Goal: Information Seeking & Learning: Learn about a topic

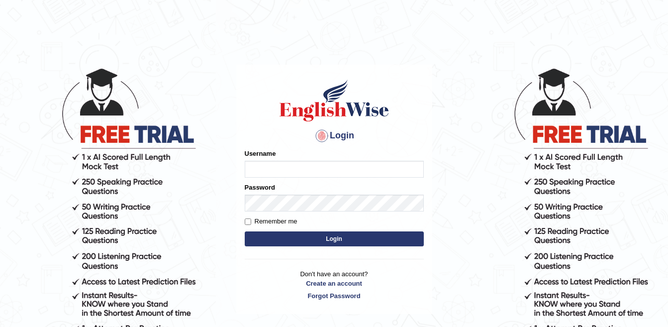
type input "sanjog1985"
click at [326, 237] on button "Login" at bounding box center [334, 238] width 179 height 15
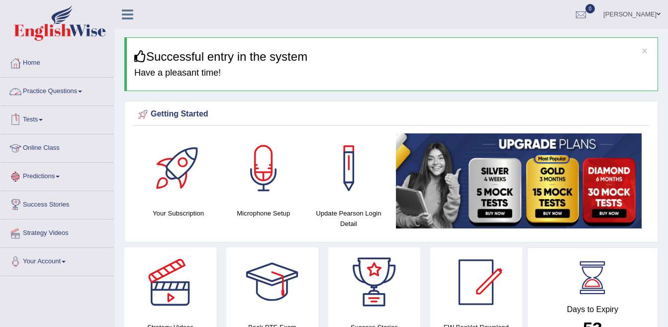
click at [56, 88] on link "Practice Questions" at bounding box center [56, 90] width 113 height 25
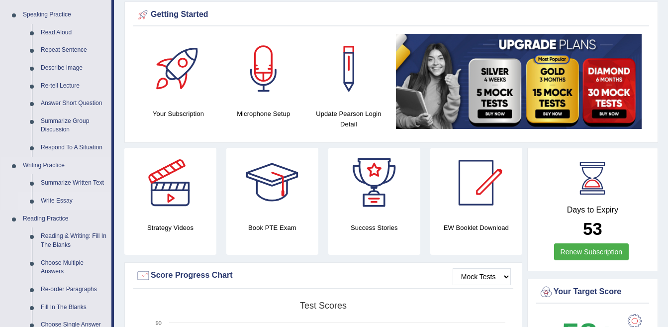
scroll to position [149, 0]
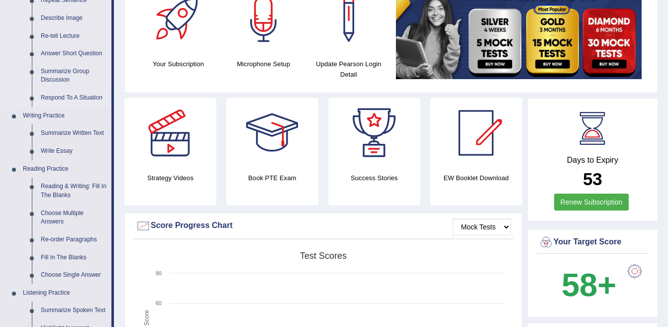
click at [83, 97] on link "Respond To A Situation" at bounding box center [73, 98] width 75 height 18
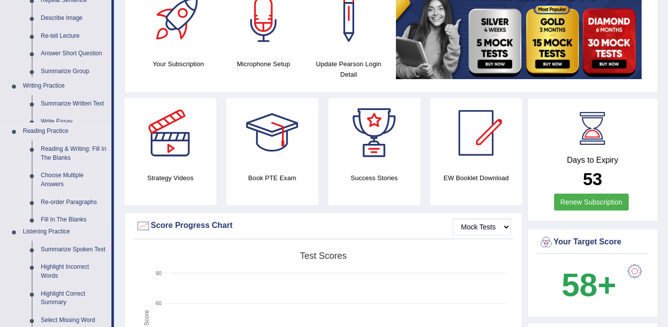
click at [83, 97] on ul "Speaking Practice Read Aloud Repeat Sentence Describe Image Re-tell Lecture Ans…" at bounding box center [55, 161] width 111 height 410
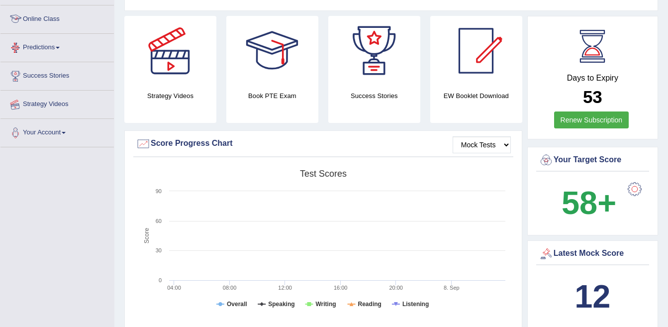
scroll to position [320, 0]
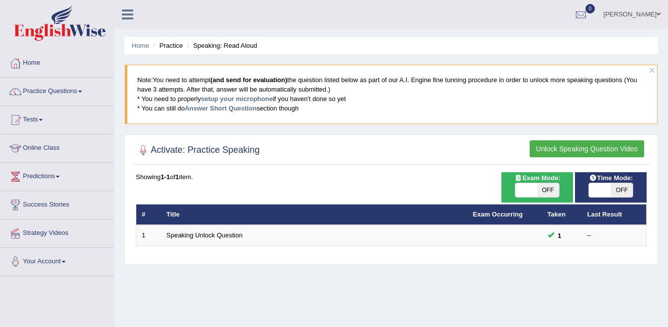
click at [591, 149] on button "Unlock Speaking Question Video" at bounding box center [587, 148] width 114 height 17
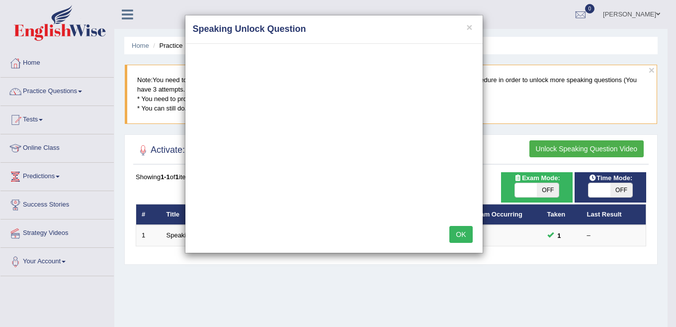
click at [460, 232] on button "OK" at bounding box center [461, 234] width 23 height 17
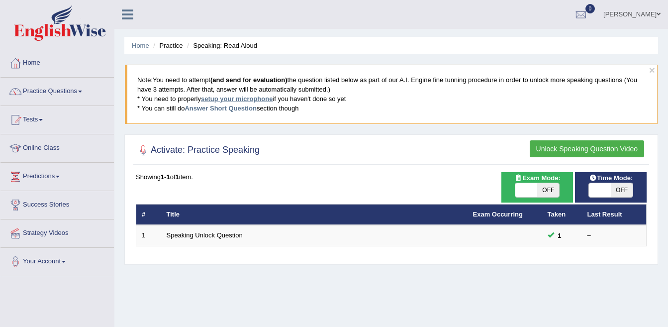
click at [235, 97] on link "setup your microphone" at bounding box center [237, 98] width 72 height 7
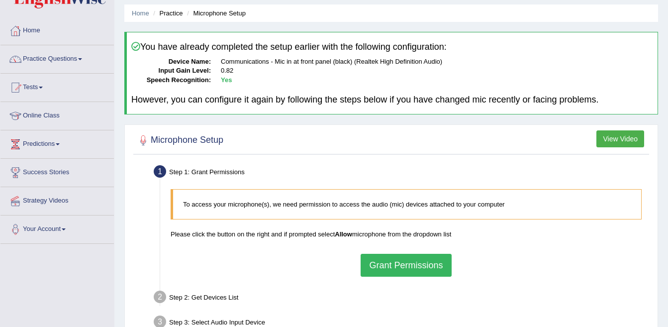
scroll to position [50, 0]
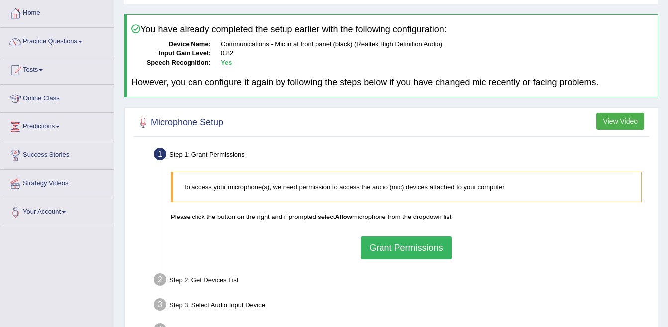
click at [410, 251] on button "Grant Permissions" at bounding box center [406, 247] width 91 height 23
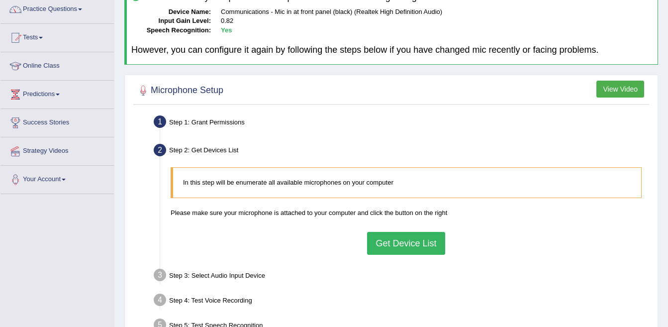
scroll to position [99, 0]
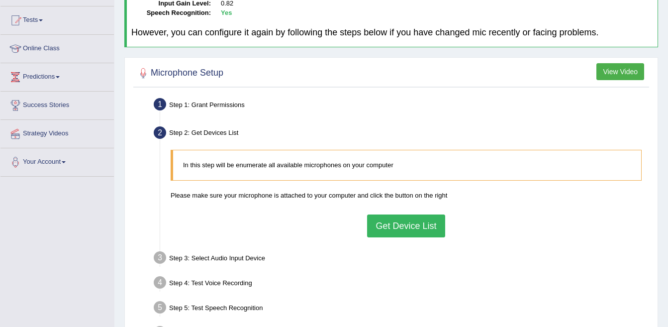
click at [413, 228] on button "Get Device List" at bounding box center [406, 225] width 78 height 23
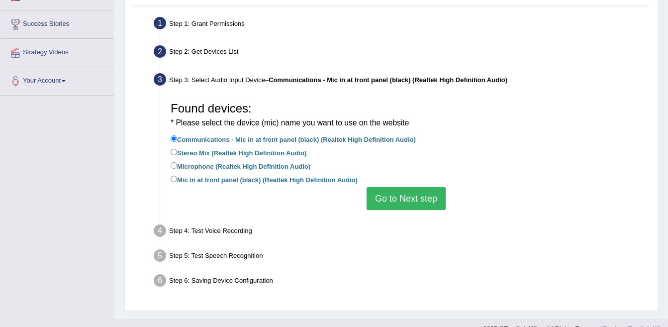
scroll to position [197, 0]
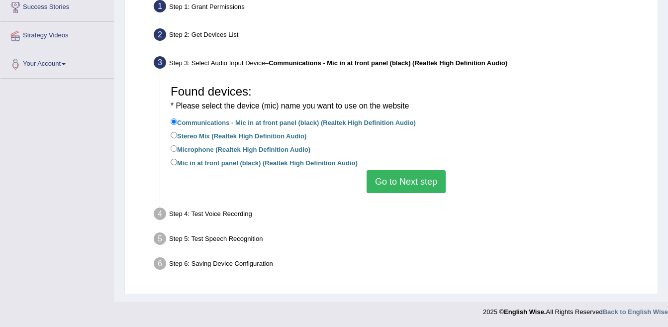
click at [421, 181] on button "Go to Next step" at bounding box center [406, 181] width 79 height 23
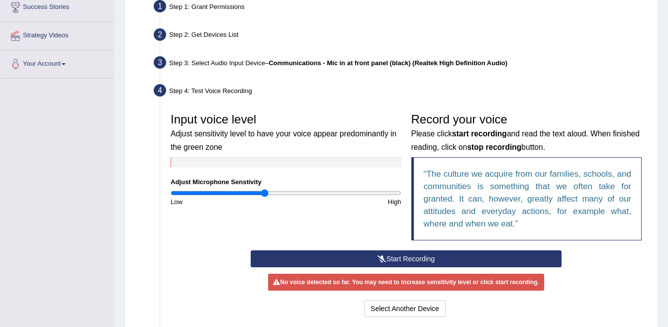
click at [404, 256] on button "Start Recording" at bounding box center [406, 258] width 311 height 17
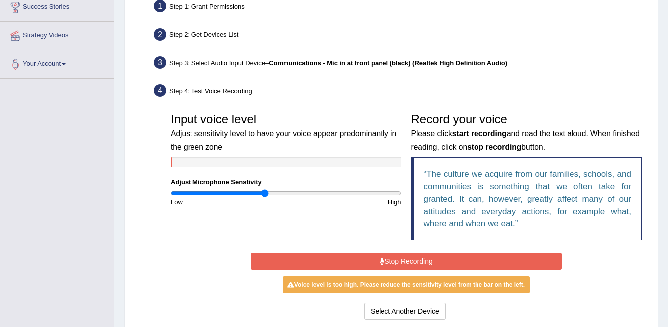
click at [404, 265] on button "Stop Recording" at bounding box center [406, 261] width 311 height 17
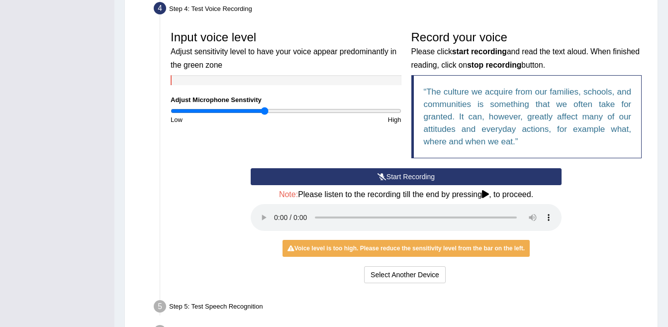
scroll to position [297, 0]
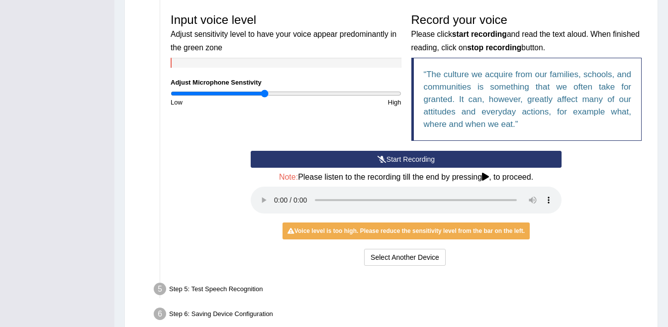
click at [261, 94] on input "range" at bounding box center [286, 94] width 231 height 8
click at [412, 257] on button "Select Another Device" at bounding box center [405, 257] width 82 height 17
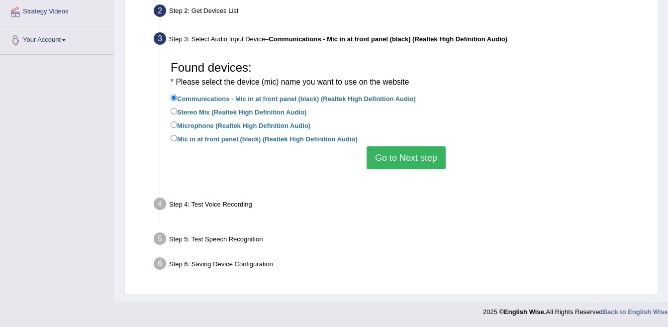
scroll to position [197, 0]
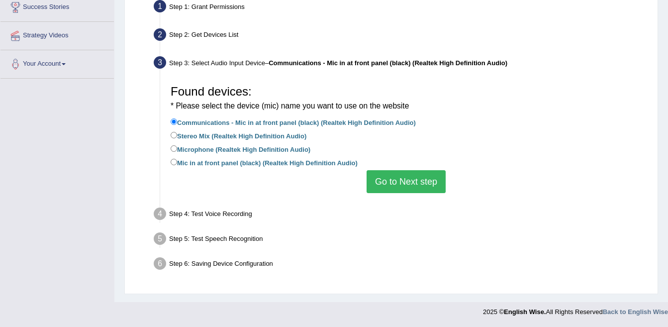
click at [417, 183] on button "Go to Next step" at bounding box center [406, 181] width 79 height 23
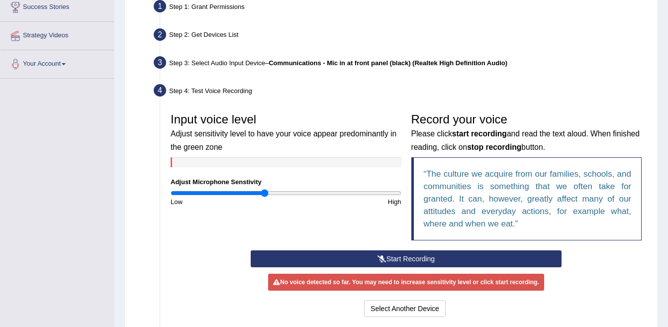
click at [408, 261] on button "Start Recording" at bounding box center [406, 258] width 311 height 17
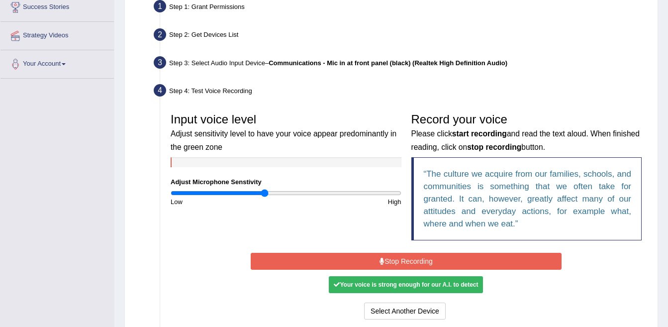
click at [408, 262] on button "Stop Recording" at bounding box center [406, 261] width 311 height 17
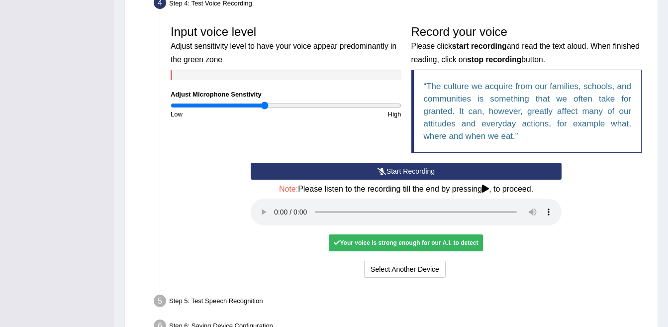
scroll to position [297, 0]
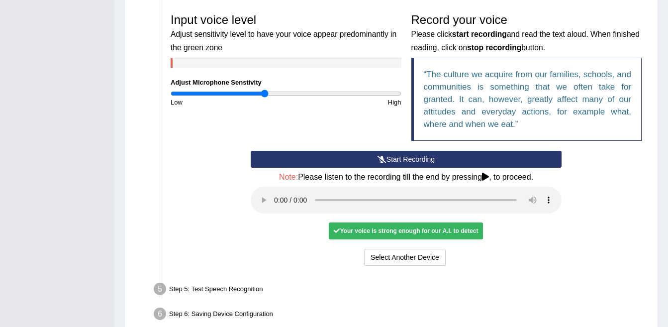
click at [369, 232] on div "Your voice is strong enough for our A.I. to detect" at bounding box center [406, 230] width 154 height 17
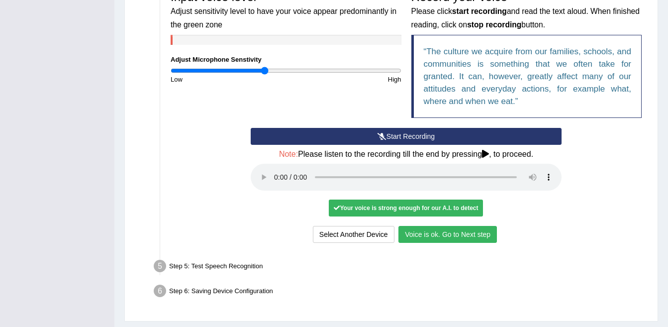
scroll to position [347, 0]
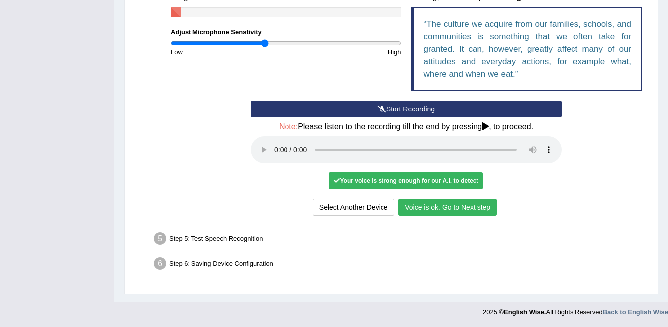
click at [445, 210] on button "Voice is ok. Go to Next step" at bounding box center [447, 206] width 98 height 17
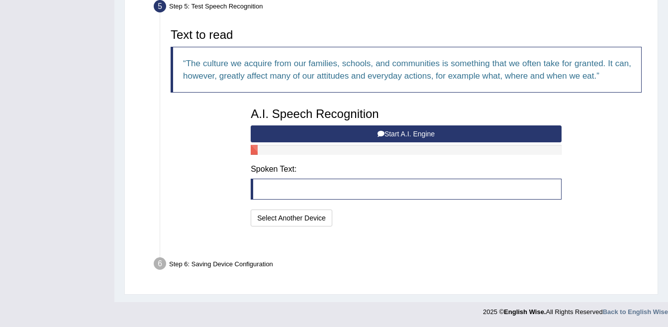
scroll to position [295, 0]
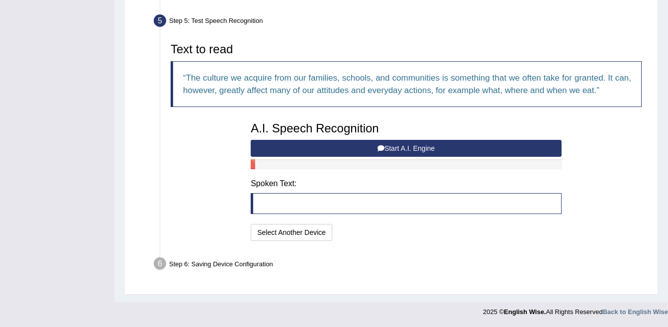
click at [371, 149] on button "Start A.I. Engine" at bounding box center [406, 148] width 311 height 17
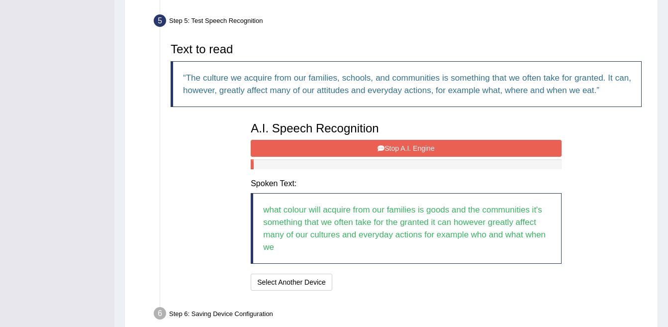
click at [413, 148] on button "Stop A.I. Engine" at bounding box center [406, 148] width 311 height 17
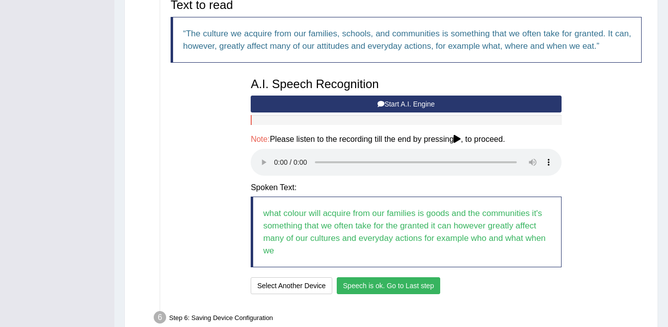
scroll to position [393, 0]
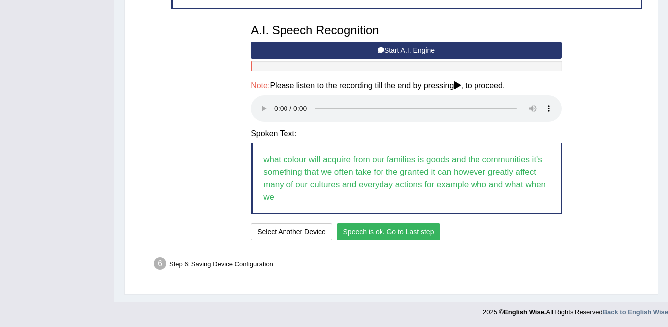
click at [410, 233] on button "Speech is ok. Go to Last step" at bounding box center [389, 231] width 104 height 17
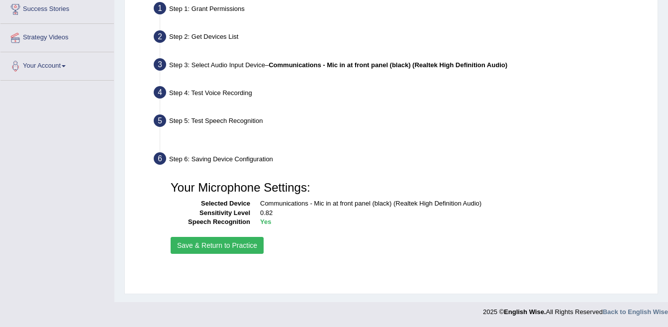
scroll to position [195, 0]
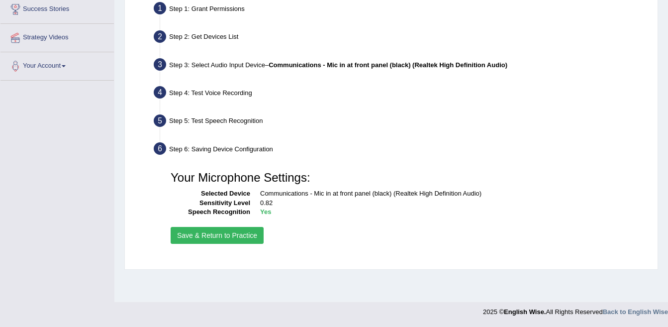
click at [225, 236] on button "Save & Return to Practice" at bounding box center [217, 235] width 93 height 17
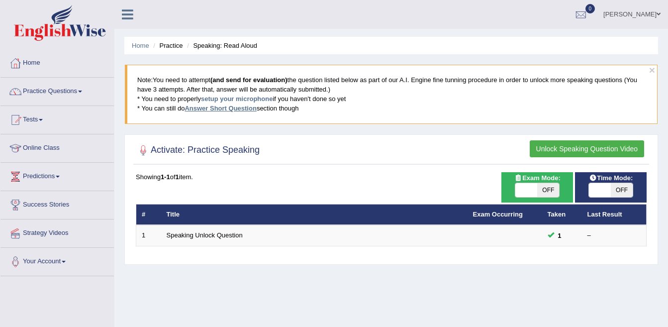
click at [216, 108] on link "Answer Short Question" at bounding box center [221, 107] width 72 height 7
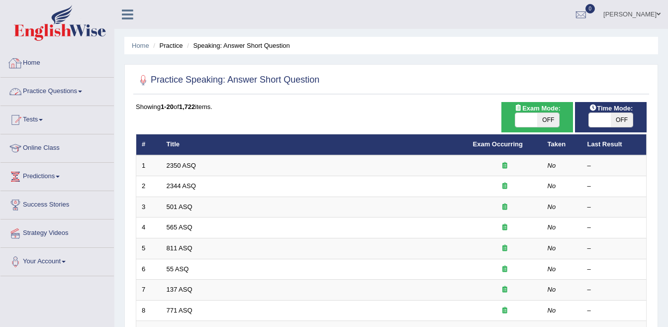
click at [74, 90] on link "Practice Questions" at bounding box center [56, 90] width 113 height 25
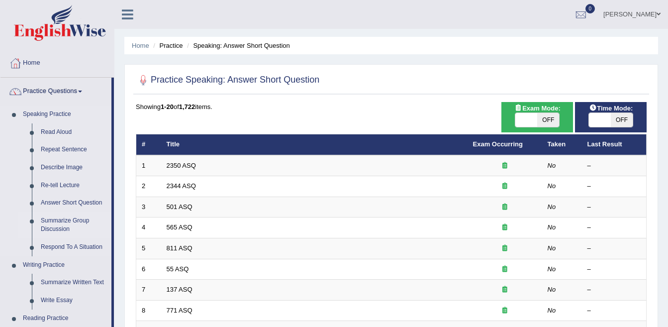
click at [68, 220] on link "Summarize Group Discussion" at bounding box center [73, 225] width 75 height 26
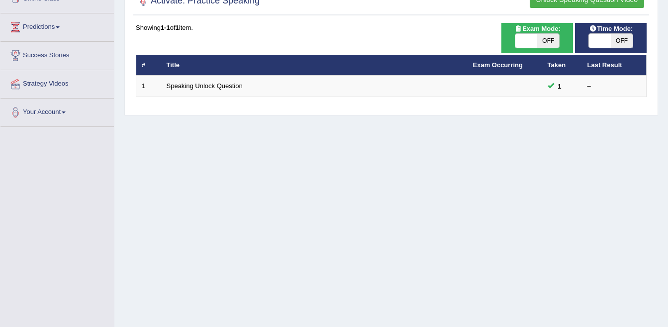
click at [605, 64] on th "Last Result" at bounding box center [614, 65] width 65 height 21
click at [605, 41] on span at bounding box center [600, 41] width 22 height 14
click at [537, 38] on span at bounding box center [526, 41] width 22 height 14
click at [528, 39] on span at bounding box center [526, 41] width 22 height 14
checkbox input "true"
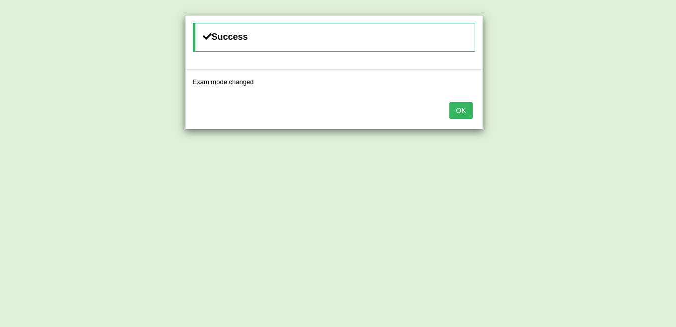
click at [468, 104] on button "OK" at bounding box center [461, 110] width 23 height 17
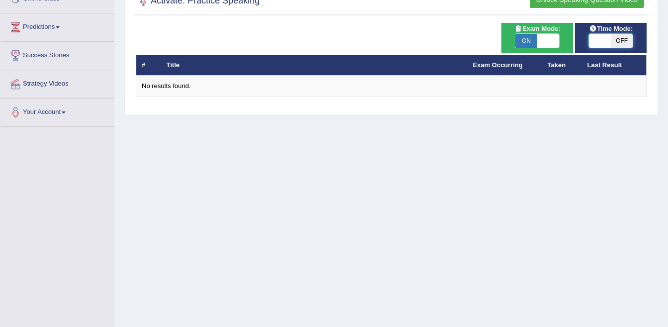
click at [607, 38] on span at bounding box center [600, 41] width 22 height 14
click at [595, 35] on span at bounding box center [600, 41] width 22 height 14
click at [589, 26] on icon at bounding box center [593, 28] width 8 height 6
click at [595, 41] on span at bounding box center [600, 41] width 22 height 14
click at [623, 45] on span "OFF" at bounding box center [622, 41] width 22 height 14
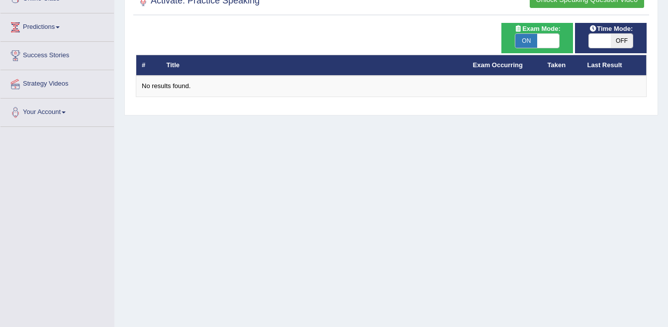
checkbox input "true"
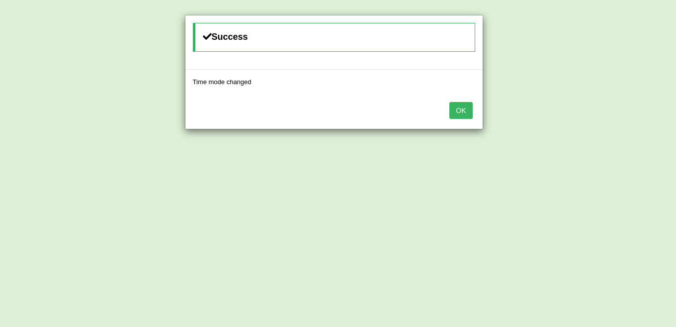
click at [465, 108] on button "OK" at bounding box center [461, 110] width 23 height 17
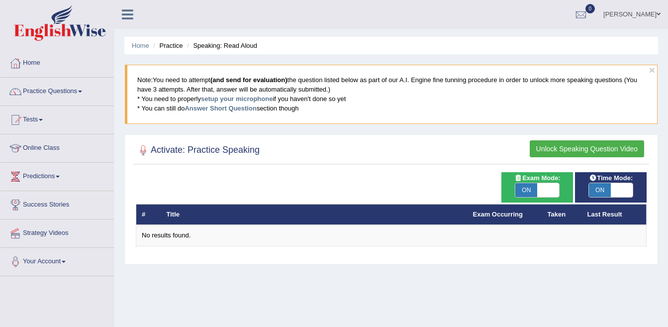
click at [555, 144] on button "Unlock Speaking Question Video" at bounding box center [587, 148] width 114 height 17
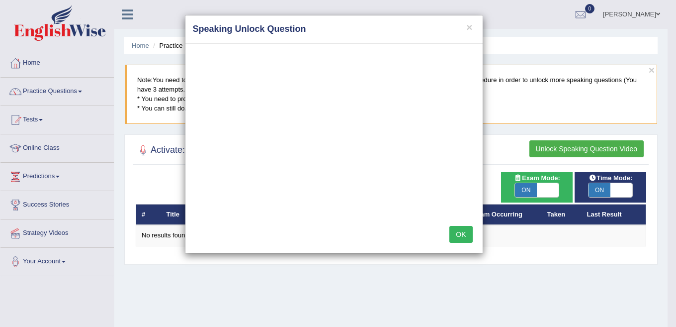
click at [467, 236] on button "OK" at bounding box center [461, 234] width 23 height 17
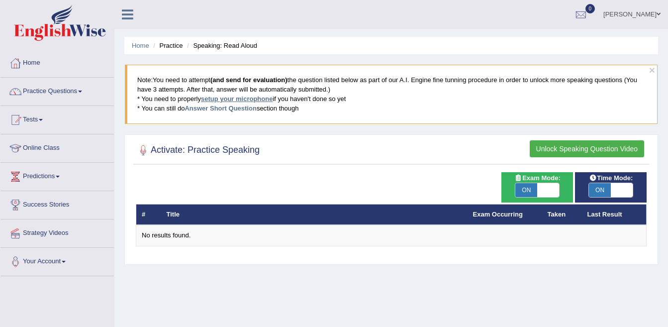
click at [250, 95] on link "setup your microphone" at bounding box center [237, 98] width 72 height 7
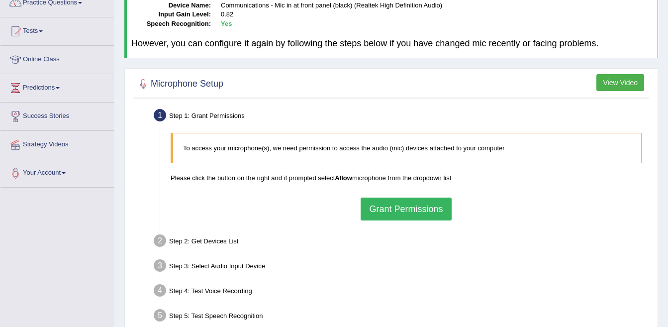
scroll to position [99, 0]
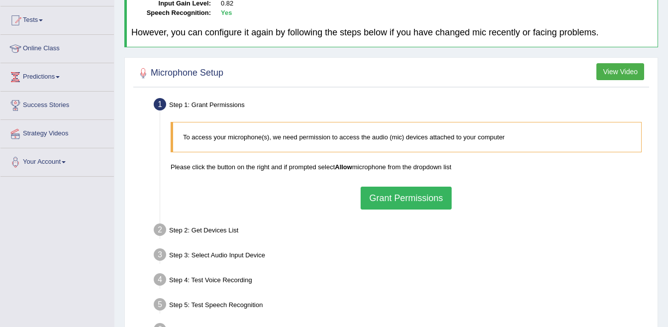
click at [627, 77] on button "View Video" at bounding box center [620, 71] width 48 height 17
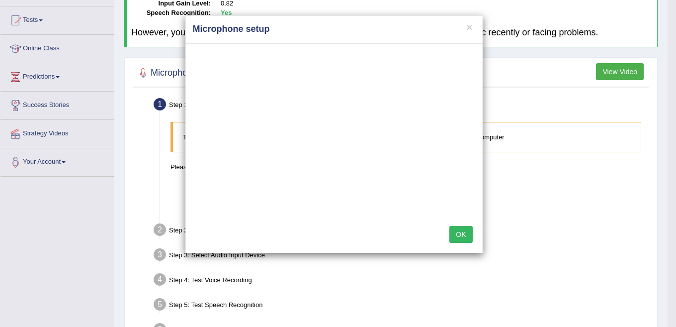
click at [463, 233] on button "OK" at bounding box center [461, 234] width 23 height 17
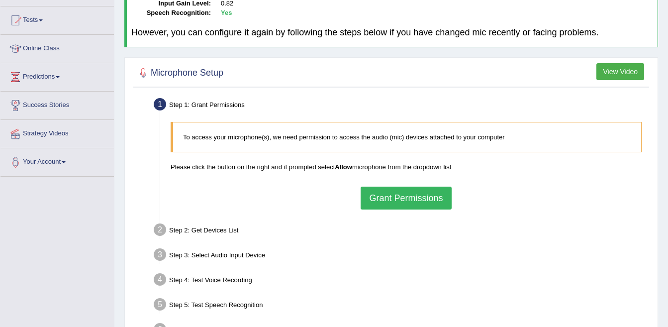
click at [381, 196] on button "Grant Permissions" at bounding box center [406, 197] width 91 height 23
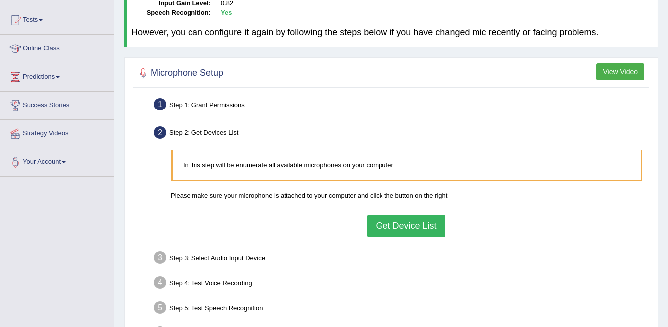
click at [396, 220] on button "Get Device List" at bounding box center [406, 225] width 78 height 23
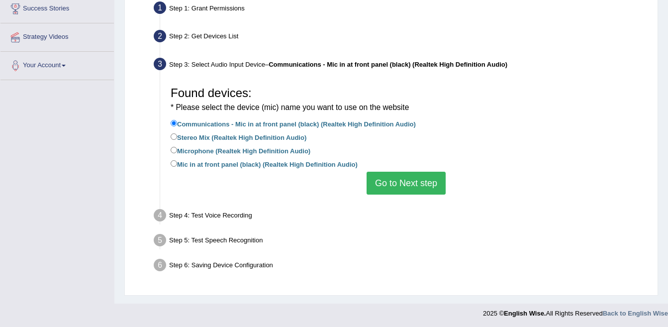
scroll to position [197, 0]
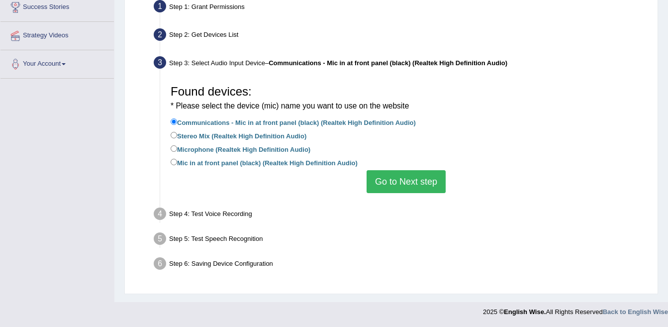
click at [523, 167] on li "Mic in at front panel (black) (Realtek High Definition Audio)" at bounding box center [406, 163] width 471 height 13
drag, startPoint x: 444, startPoint y: 181, endPoint x: 427, endPoint y: 183, distance: 17.0
click at [429, 184] on button "Go to Next step" at bounding box center [406, 181] width 79 height 23
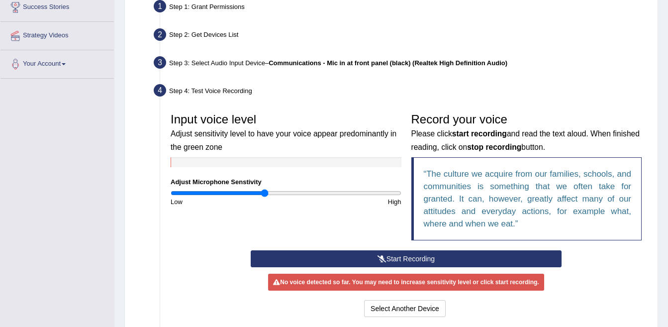
click at [421, 255] on button "Start Recording" at bounding box center [406, 258] width 311 height 17
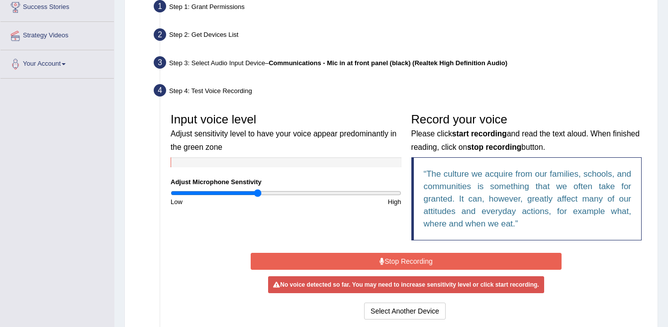
click at [257, 194] on input "range" at bounding box center [286, 193] width 231 height 8
click at [254, 192] on input "range" at bounding box center [286, 193] width 231 height 8
click at [252, 192] on input "range" at bounding box center [286, 193] width 231 height 8
click at [402, 262] on button "Stop Recording" at bounding box center [406, 261] width 311 height 17
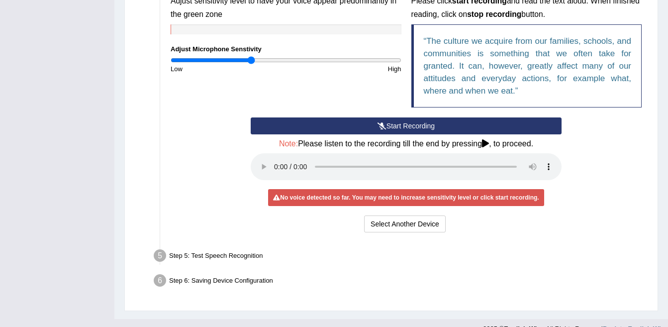
scroll to position [347, 0]
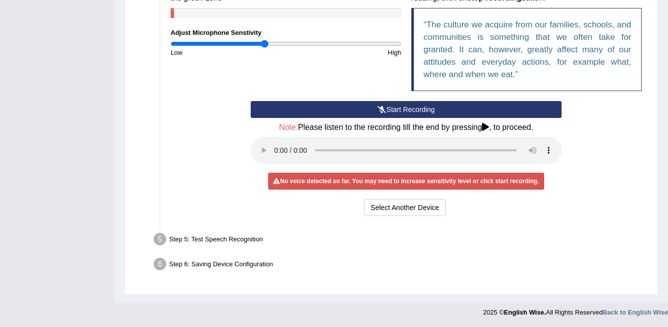
click at [265, 41] on input "range" at bounding box center [286, 44] width 231 height 8
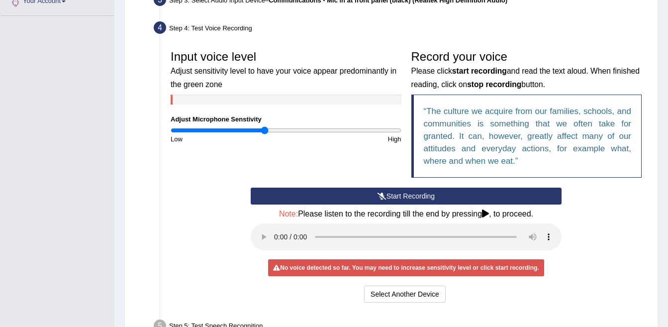
scroll to position [347, 0]
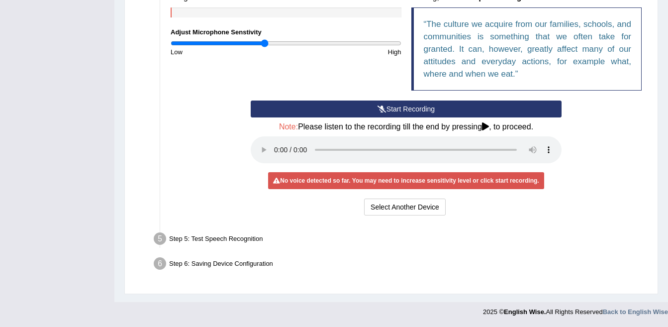
click at [349, 181] on div "No voice detected so far. You may need to increase sensitivity level or click s…" at bounding box center [406, 180] width 276 height 17
click at [386, 209] on button "Select Another Device" at bounding box center [405, 206] width 82 height 17
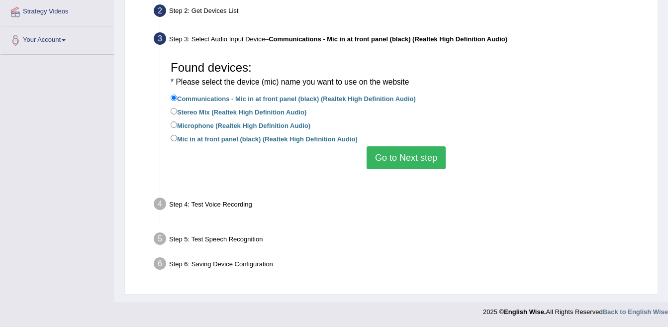
scroll to position [197, 0]
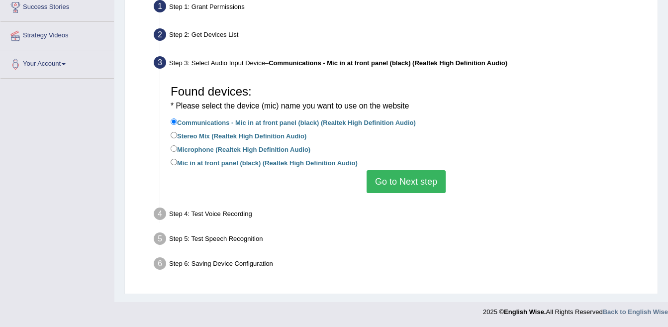
click at [383, 188] on button "Go to Next step" at bounding box center [406, 181] width 79 height 23
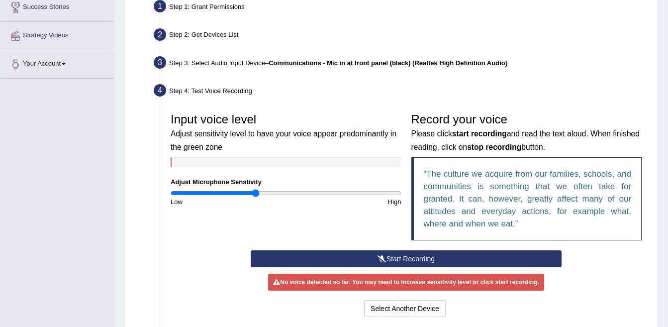
click at [255, 192] on input "range" at bounding box center [286, 193] width 231 height 8
click at [384, 258] on icon at bounding box center [381, 258] width 9 height 7
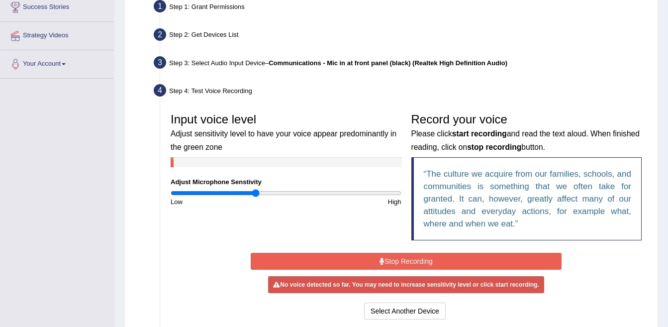
click at [408, 261] on button "Stop Recording" at bounding box center [406, 261] width 311 height 17
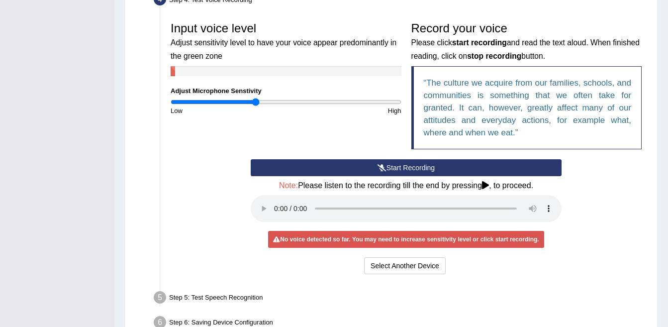
scroll to position [297, 0]
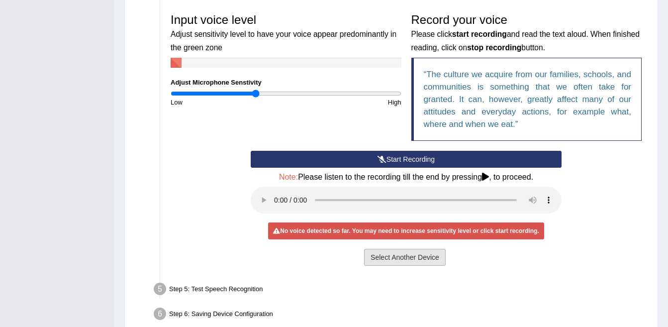
click at [391, 257] on button "Select Another Device" at bounding box center [405, 257] width 82 height 17
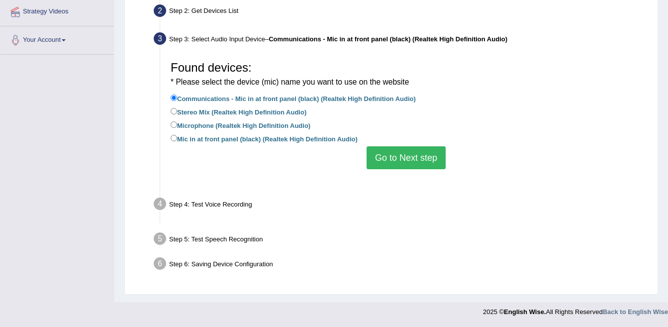
scroll to position [197, 0]
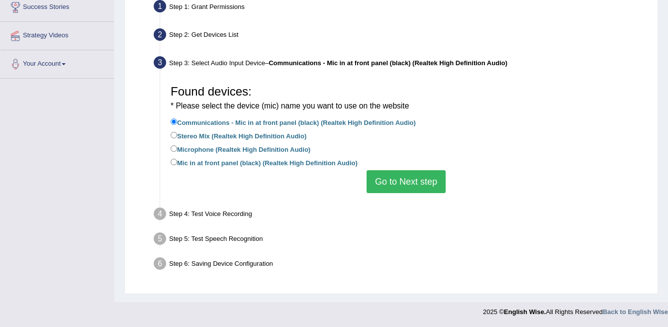
click at [394, 190] on button "Go to Next step" at bounding box center [406, 181] width 79 height 23
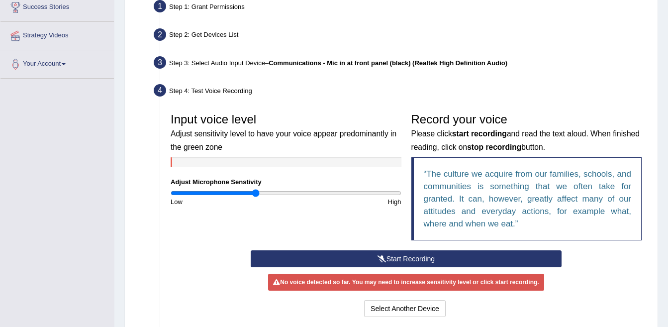
click at [432, 261] on button "Start Recording" at bounding box center [406, 258] width 311 height 17
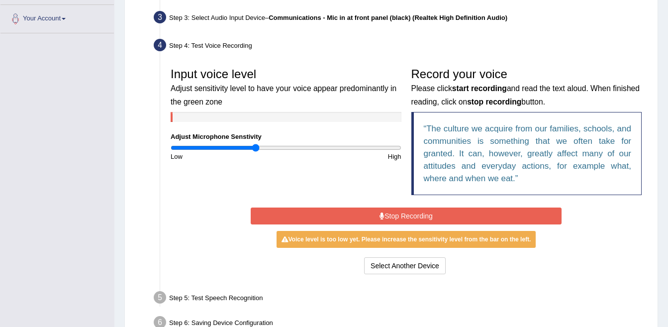
scroll to position [247, 0]
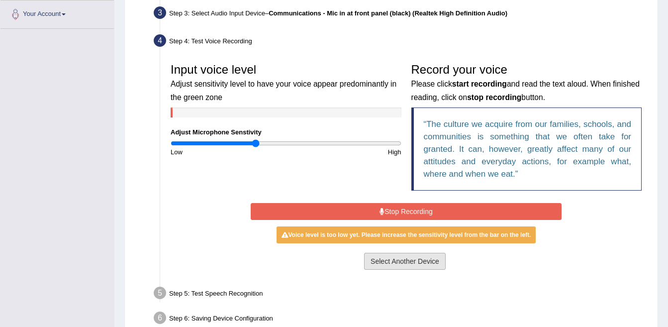
click at [384, 260] on button "Select Another Device" at bounding box center [405, 261] width 82 height 17
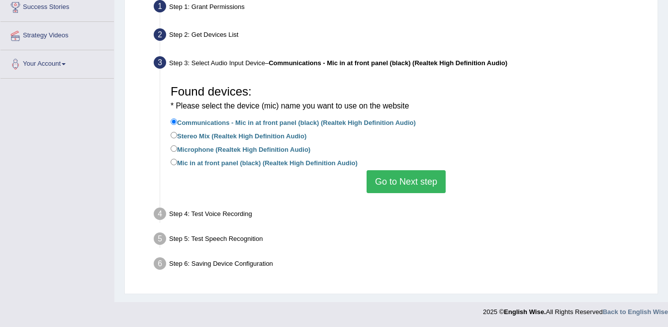
scroll to position [197, 0]
click at [402, 178] on button "Go to Next step" at bounding box center [406, 181] width 79 height 23
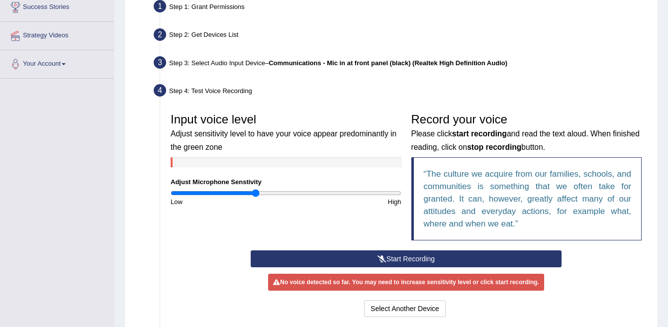
click at [398, 257] on button "Start Recording" at bounding box center [406, 258] width 311 height 17
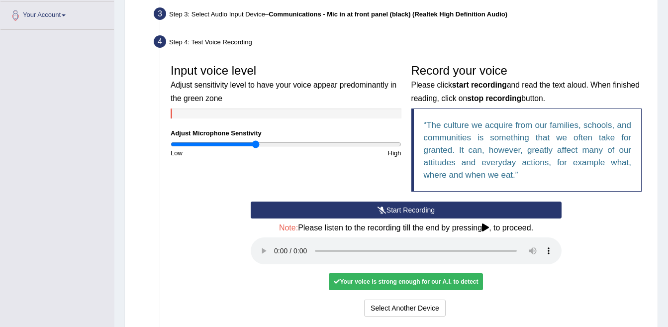
scroll to position [297, 0]
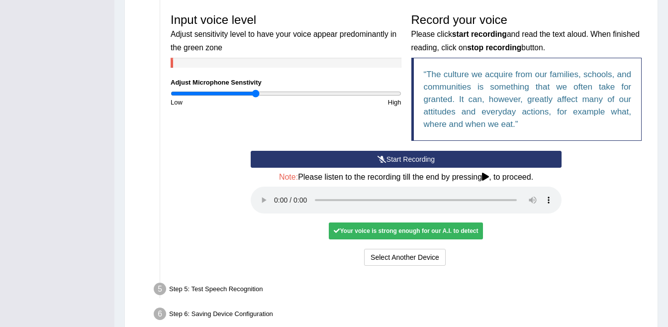
click at [428, 232] on div "Your voice is strong enough for our A.I. to detect" at bounding box center [406, 230] width 154 height 17
click at [403, 156] on button "Start Recording" at bounding box center [406, 159] width 311 height 17
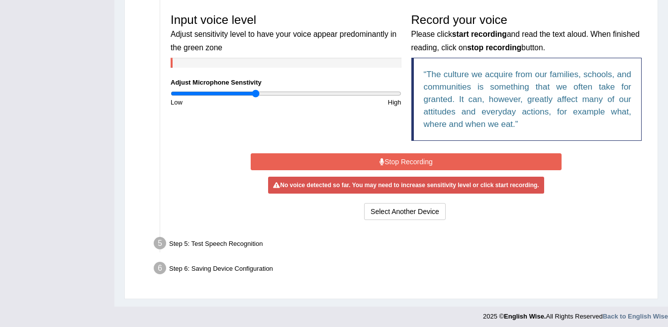
click at [403, 155] on button "Stop Recording" at bounding box center [406, 161] width 311 height 17
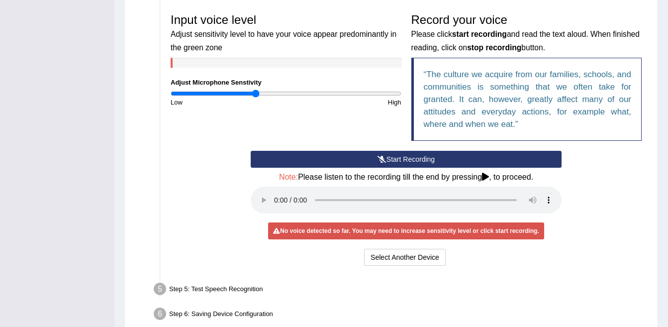
click at [402, 156] on button "Start Recording" at bounding box center [406, 159] width 311 height 17
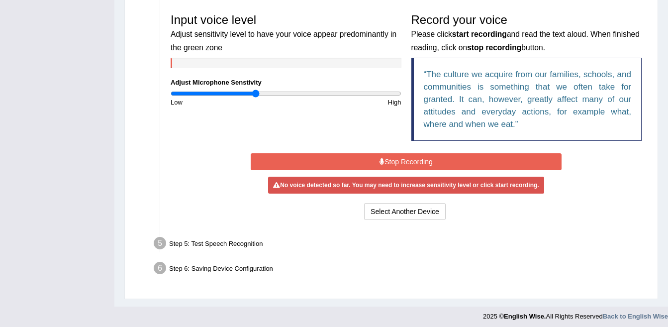
click at [400, 155] on button "Stop Recording" at bounding box center [406, 161] width 311 height 17
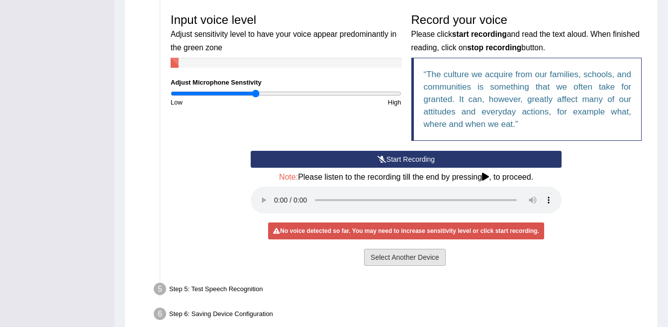
click at [388, 256] on button "Select Another Device" at bounding box center [405, 257] width 82 height 17
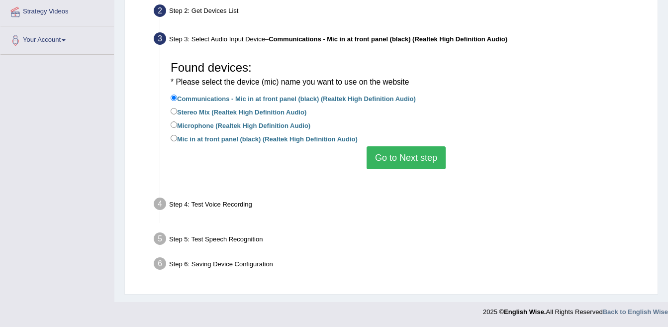
scroll to position [197, 0]
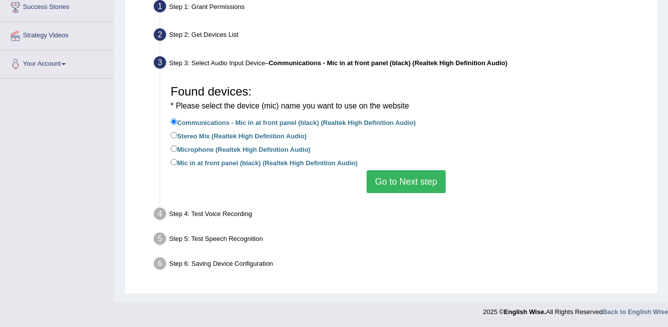
click at [395, 177] on button "Go to Next step" at bounding box center [406, 181] width 79 height 23
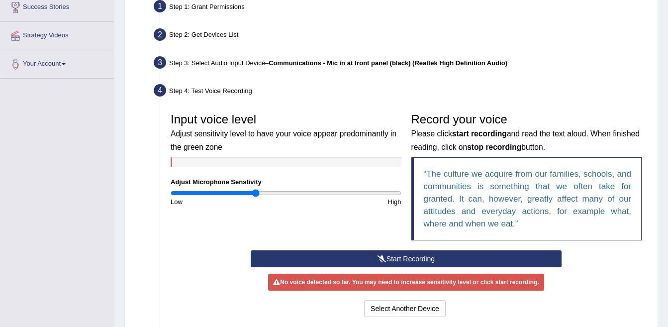
click at [421, 257] on button "Start Recording" at bounding box center [406, 258] width 311 height 17
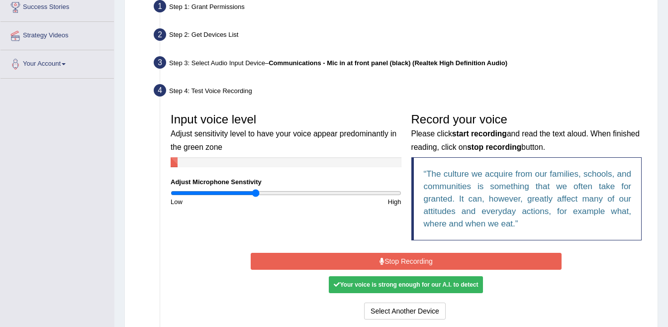
click at [380, 262] on icon at bounding box center [381, 261] width 5 height 7
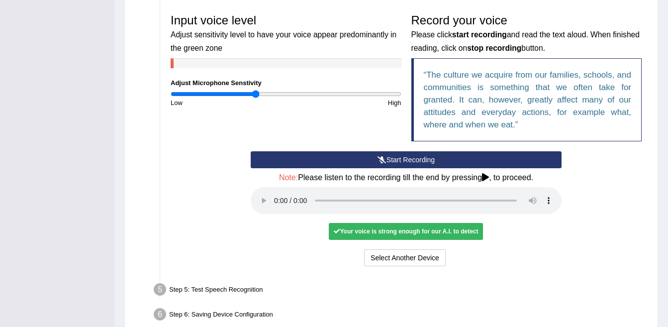
scroll to position [297, 0]
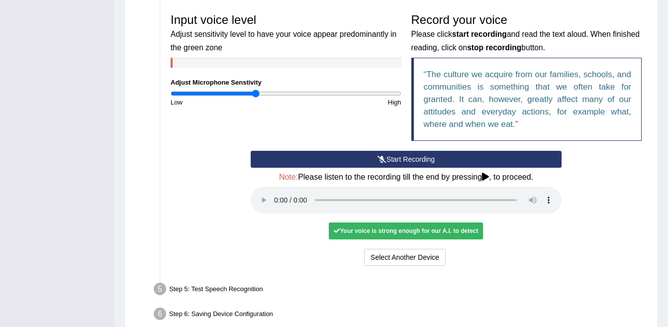
click at [409, 161] on button "Start Recording" at bounding box center [406, 159] width 311 height 17
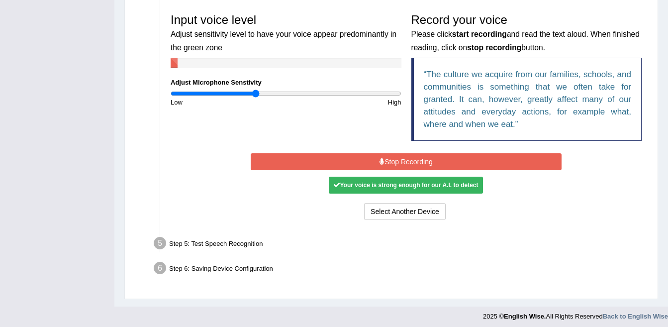
click at [415, 188] on div "Your voice is strong enough for our A.I. to detect" at bounding box center [406, 185] width 154 height 17
click at [416, 213] on button "Select Another Device" at bounding box center [405, 211] width 82 height 17
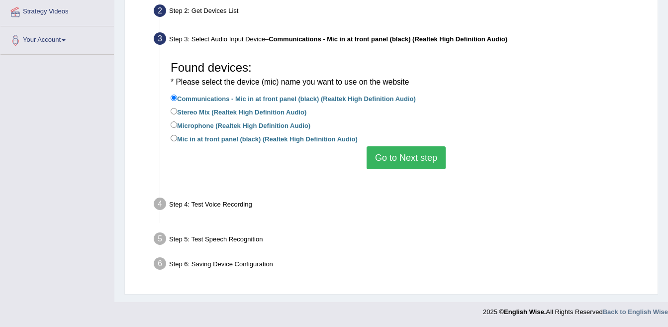
scroll to position [197, 0]
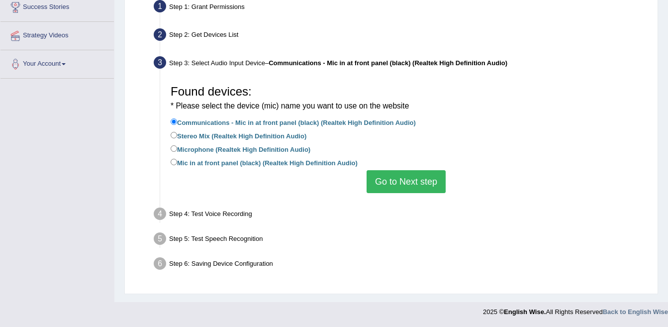
click at [412, 179] on button "Go to Next step" at bounding box center [406, 181] width 79 height 23
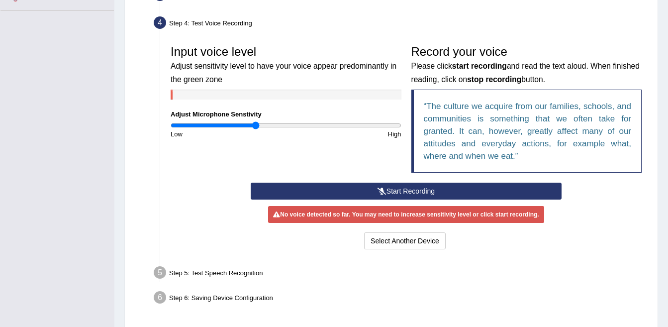
scroll to position [297, 0]
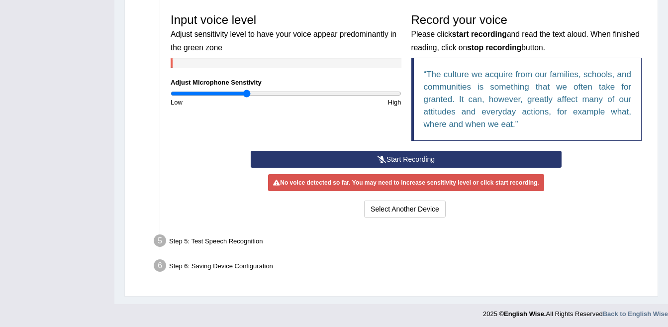
click at [247, 94] on input "range" at bounding box center [286, 94] width 231 height 8
type input "0.64"
click at [245, 94] on input "range" at bounding box center [286, 94] width 231 height 8
click at [414, 156] on button "Start Recording" at bounding box center [406, 159] width 311 height 17
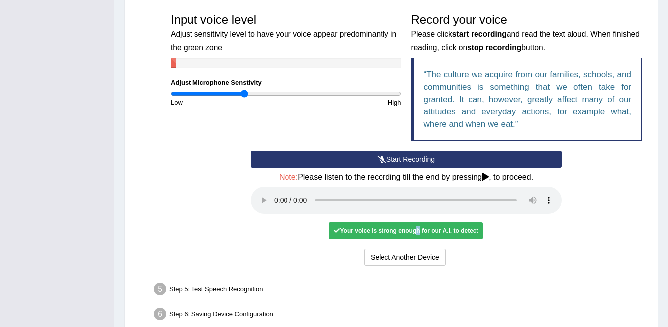
click at [396, 159] on button "Start Recording" at bounding box center [406, 159] width 311 height 17
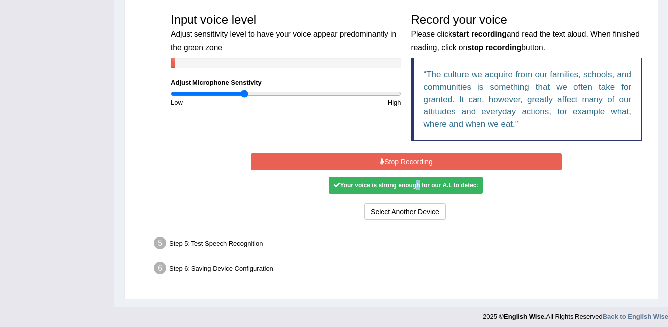
click at [401, 162] on button "Stop Recording" at bounding box center [406, 161] width 311 height 17
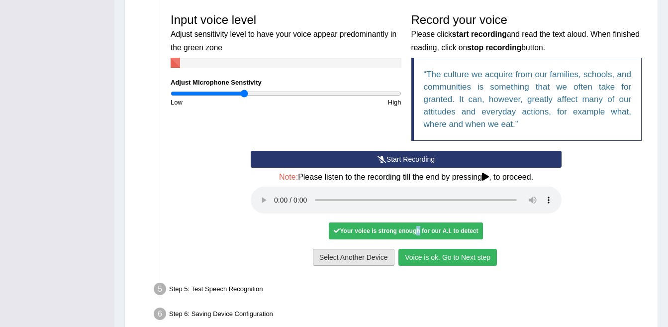
click at [433, 251] on button "Voice is ok. Go to Next step" at bounding box center [447, 257] width 98 height 17
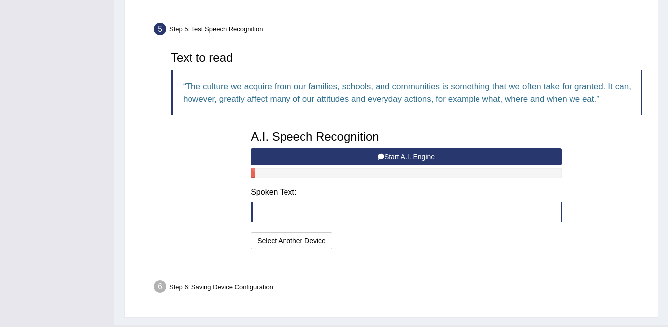
scroll to position [295, 0]
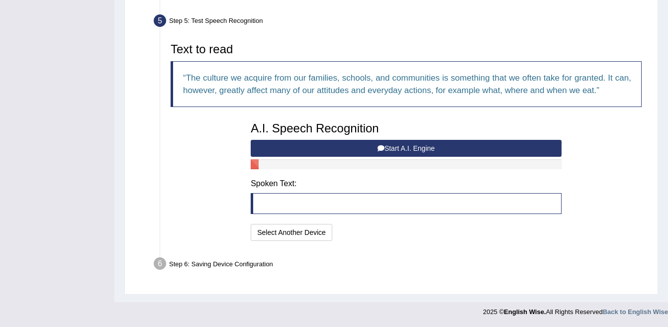
click at [412, 151] on button "Start A.I. Engine" at bounding box center [406, 148] width 311 height 17
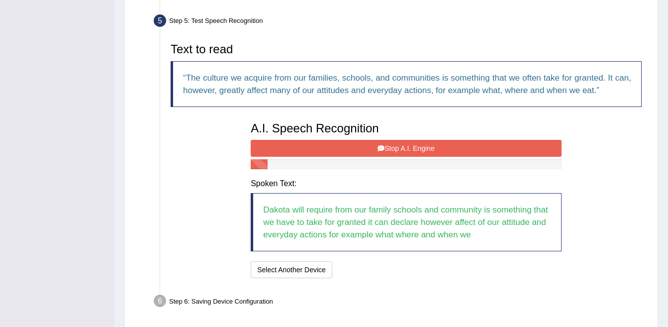
click at [417, 150] on button "Stop A.I. Engine" at bounding box center [406, 148] width 311 height 17
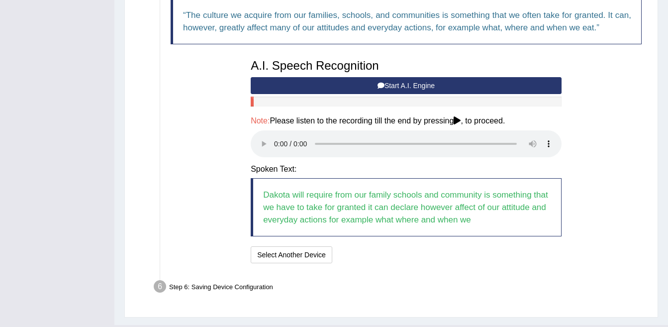
scroll to position [381, 0]
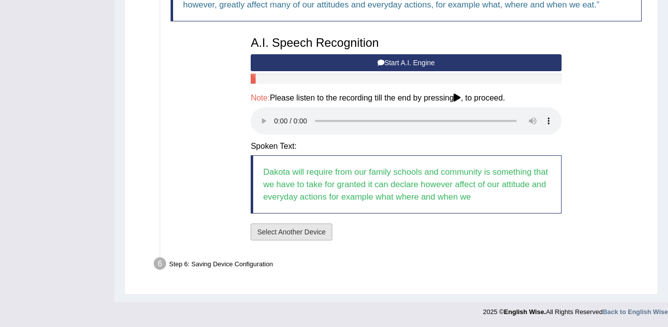
click at [288, 237] on button "Select Another Device" at bounding box center [292, 231] width 82 height 17
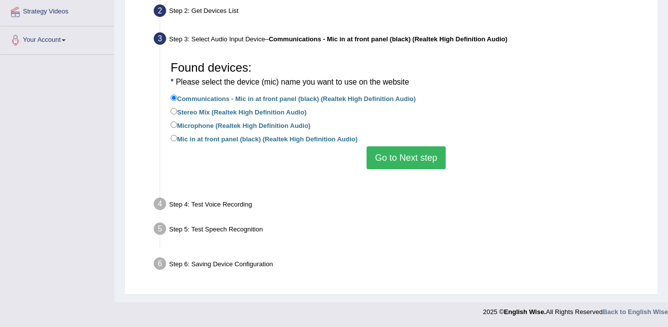
scroll to position [197, 0]
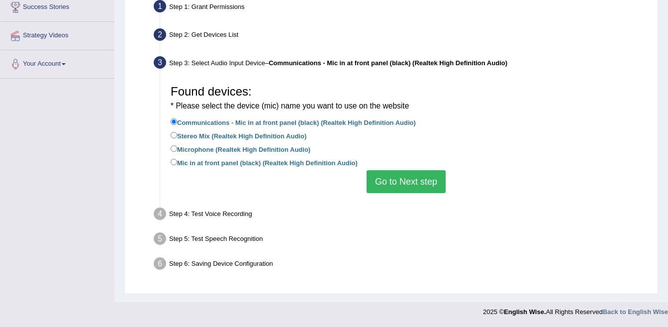
click at [408, 181] on button "Go to Next step" at bounding box center [406, 181] width 79 height 23
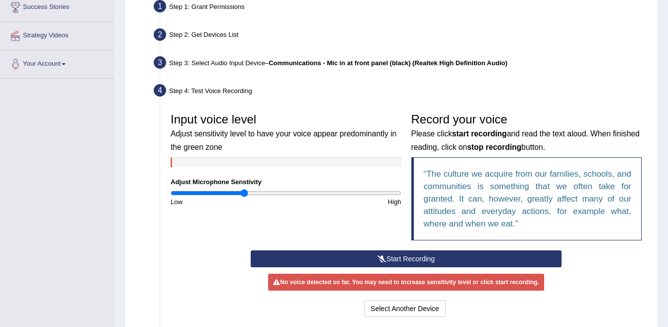
click at [389, 257] on button "Start Recording" at bounding box center [406, 258] width 311 height 17
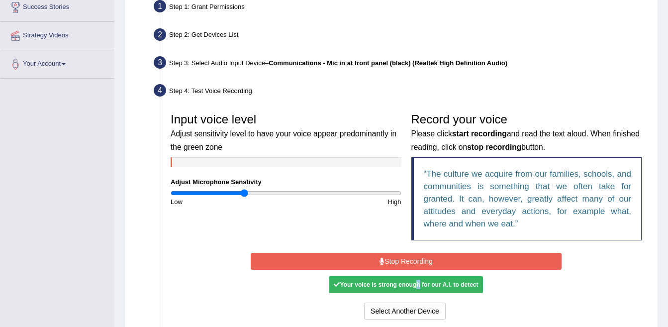
click at [389, 258] on button "Stop Recording" at bounding box center [406, 261] width 311 height 17
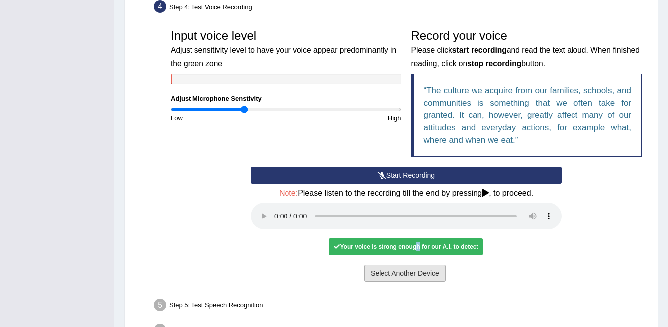
scroll to position [297, 0]
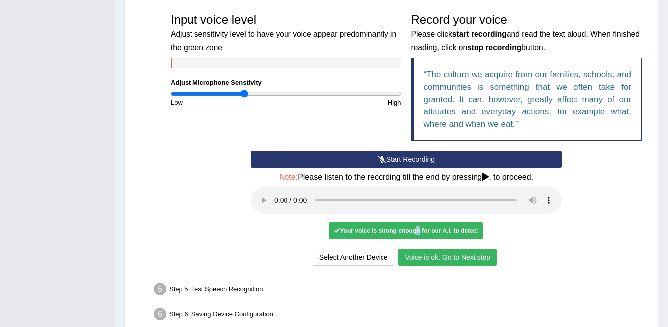
click at [457, 257] on button "Voice is ok. Go to Next step" at bounding box center [447, 257] width 98 height 17
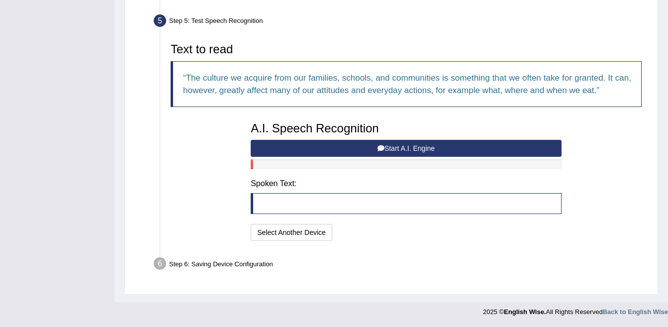
scroll to position [295, 0]
click at [388, 144] on button "Start A.I. Engine" at bounding box center [406, 148] width 311 height 17
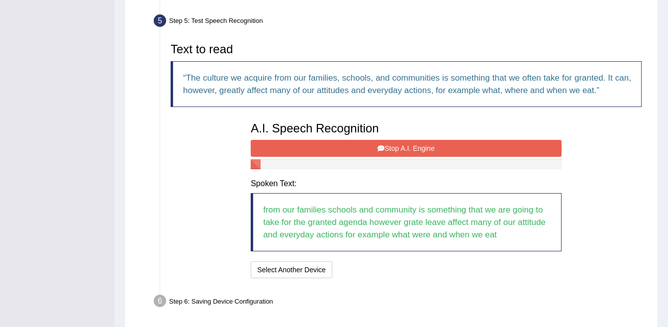
click at [390, 146] on button "Stop A.I. Engine" at bounding box center [406, 148] width 311 height 17
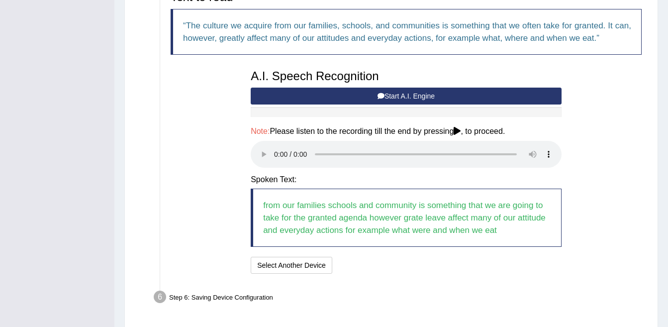
scroll to position [381, 0]
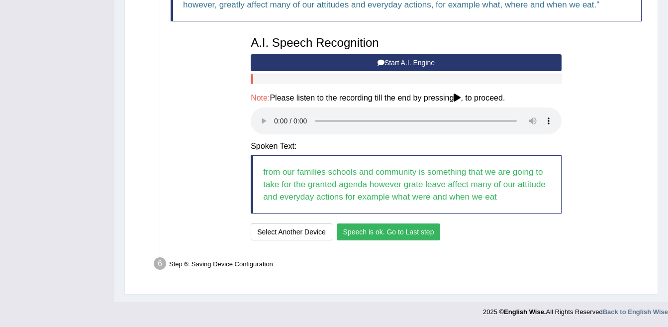
click at [348, 239] on button "Speech is ok. Go to Last step" at bounding box center [389, 231] width 104 height 17
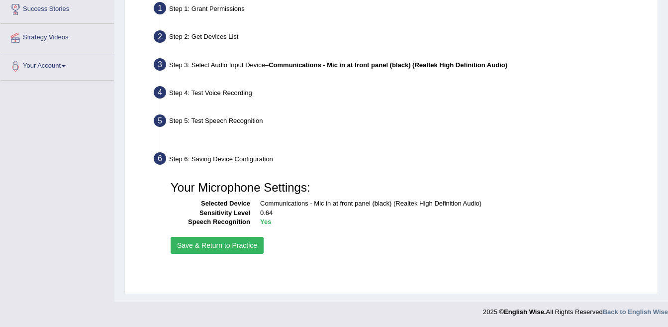
scroll to position [195, 0]
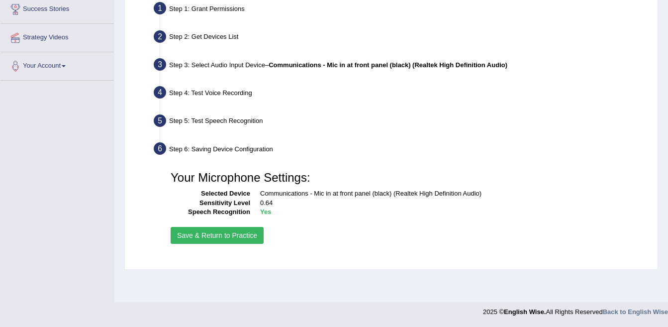
click at [197, 234] on button "Save & Return to Practice" at bounding box center [217, 235] width 93 height 17
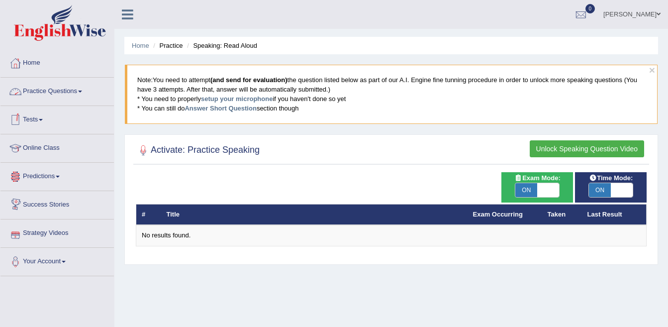
click at [51, 97] on link "Practice Questions" at bounding box center [56, 90] width 113 height 25
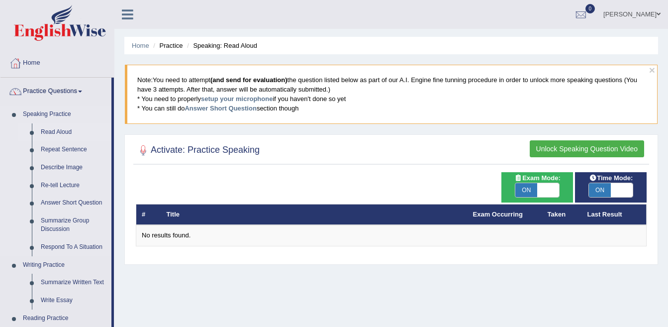
click at [53, 135] on link "Read Aloud" at bounding box center [73, 132] width 75 height 18
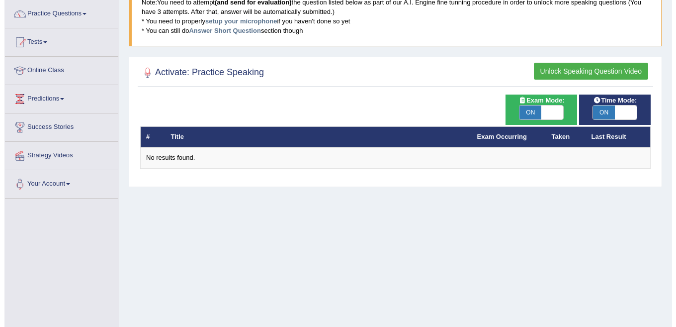
scroll to position [99, 0]
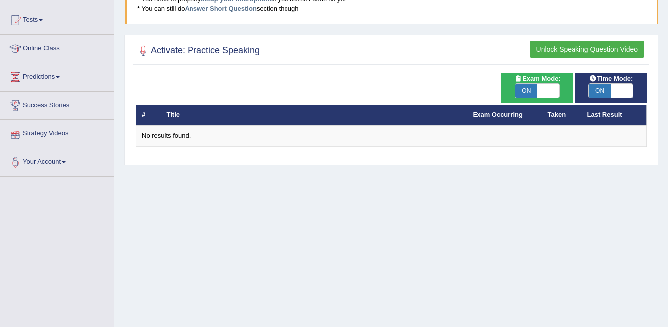
click at [532, 91] on span "ON" at bounding box center [526, 91] width 22 height 14
checkbox input "false"
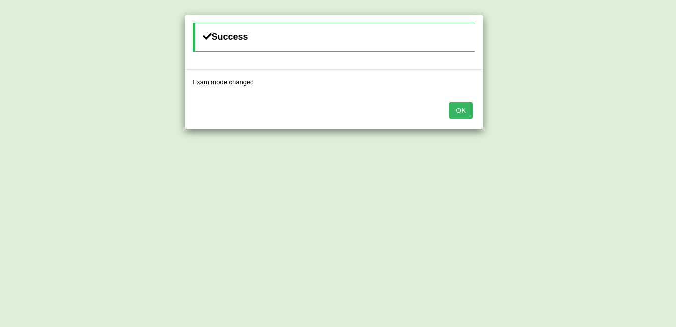
click at [458, 113] on button "OK" at bounding box center [461, 110] width 23 height 17
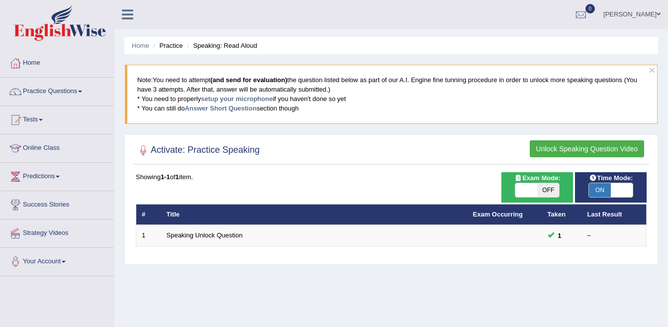
click at [606, 172] on div "Time Mode: ON OFF" at bounding box center [611, 187] width 72 height 30
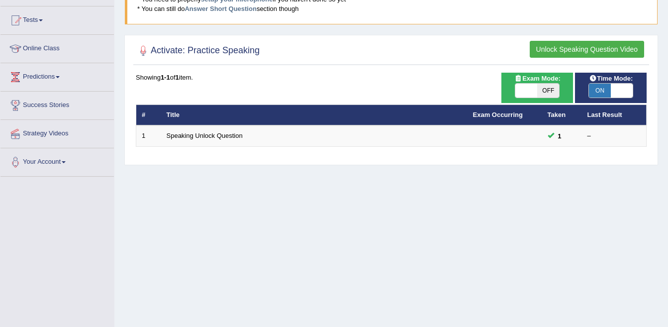
click at [600, 94] on span "ON" at bounding box center [600, 91] width 22 height 14
checkbox input "false"
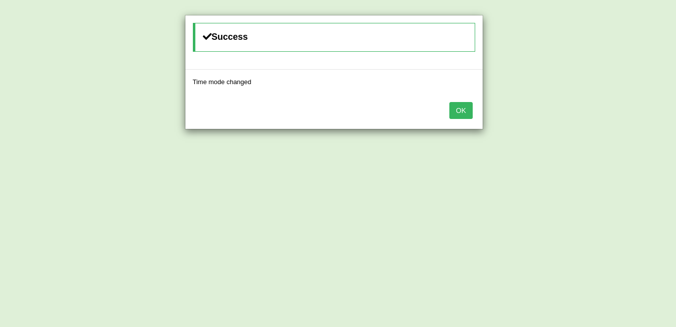
drag, startPoint x: 448, startPoint y: 107, endPoint x: 441, endPoint y: 112, distance: 8.2
click at [445, 108] on div "OK" at bounding box center [334, 111] width 297 height 35
click at [465, 106] on button "OK" at bounding box center [461, 110] width 23 height 17
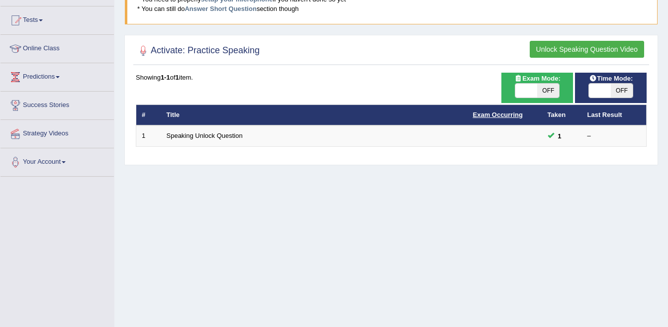
click at [507, 115] on link "Exam Occurring" at bounding box center [498, 114] width 50 height 7
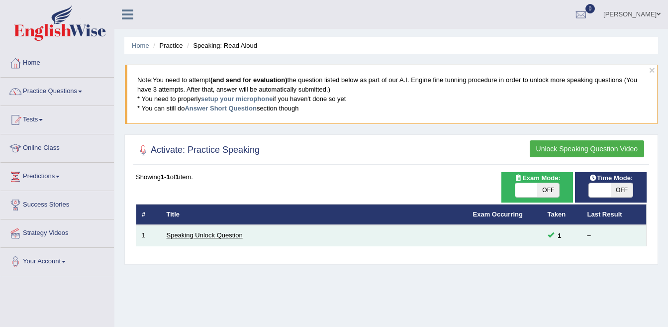
click at [197, 233] on link "Speaking Unlock Question" at bounding box center [205, 234] width 76 height 7
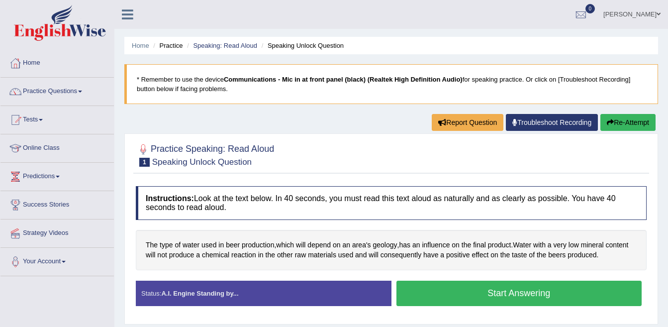
click at [469, 289] on button "Start Answering" at bounding box center [519, 292] width 246 height 25
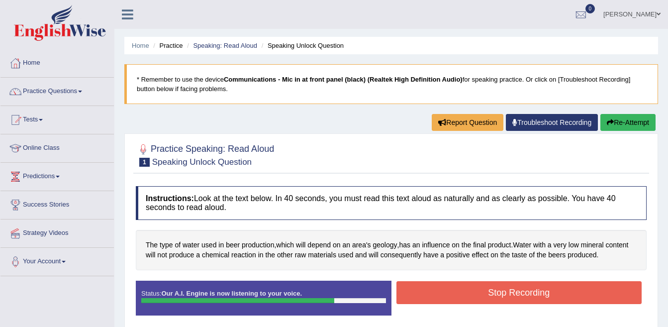
click at [506, 293] on button "Stop Recording" at bounding box center [519, 292] width 246 height 23
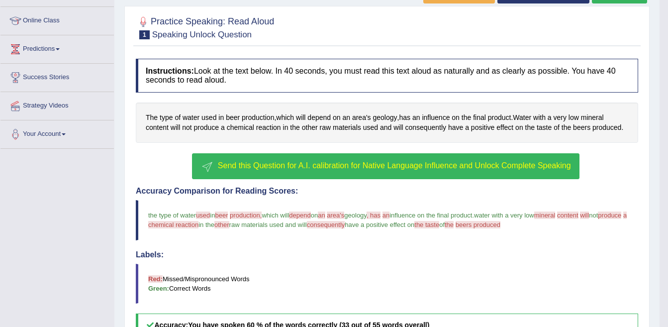
scroll to position [120, 0]
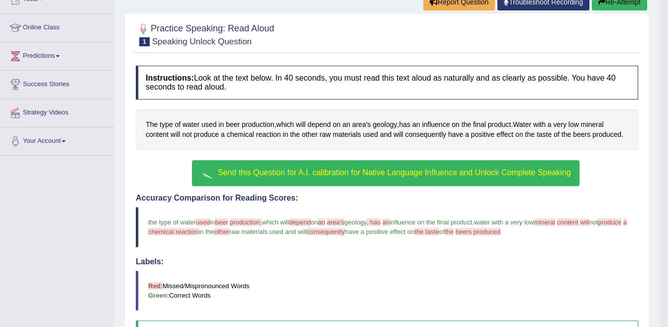
click at [274, 168] on button "Send this Question for A.I. calibration for Native Language Influence and Unloc…" at bounding box center [385, 173] width 387 height 26
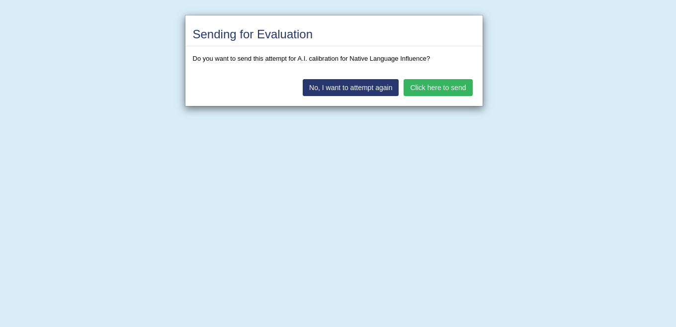
click at [429, 91] on button "Click here to send" at bounding box center [438, 87] width 69 height 17
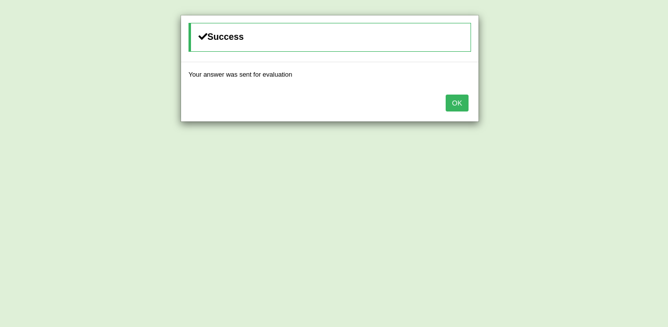
click at [461, 104] on button "OK" at bounding box center [457, 102] width 23 height 17
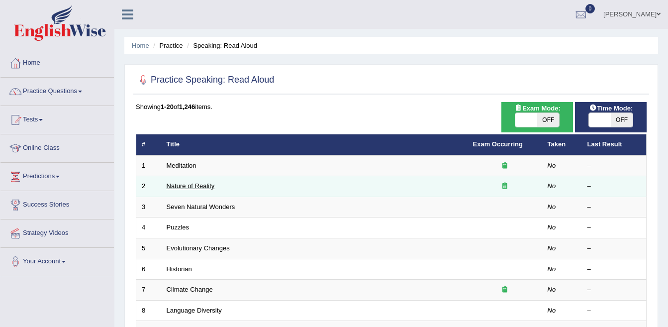
click at [198, 183] on link "Nature of Reality" at bounding box center [191, 185] width 48 height 7
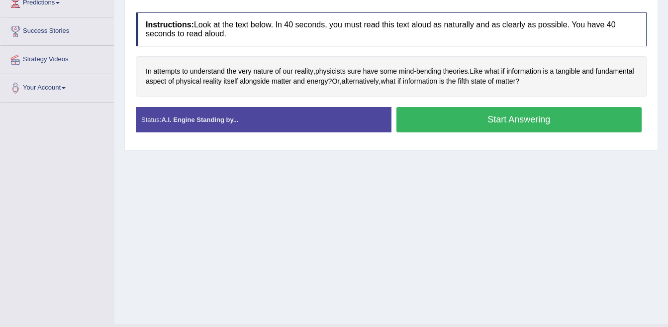
scroll to position [195, 0]
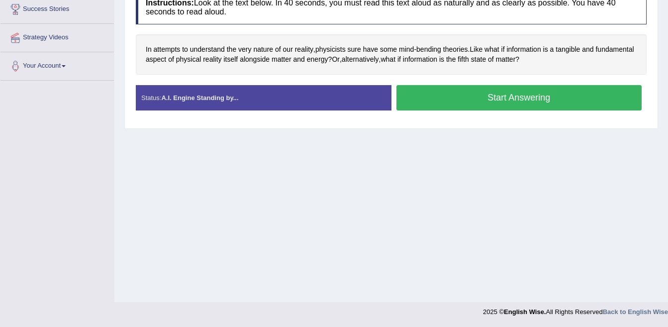
click at [501, 100] on button "Start Answering" at bounding box center [519, 97] width 246 height 25
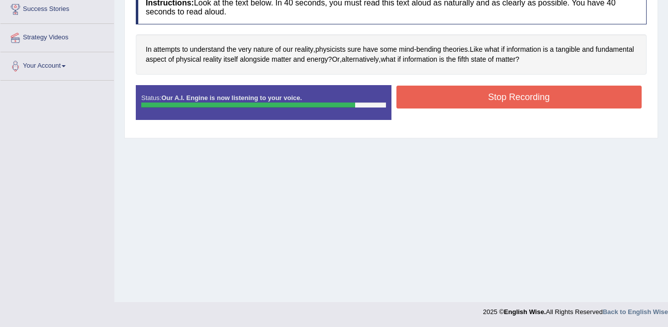
click at [477, 98] on button "Stop Recording" at bounding box center [519, 97] width 246 height 23
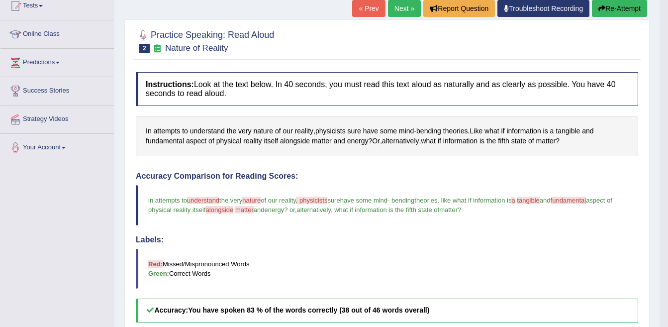
scroll to position [96, 0]
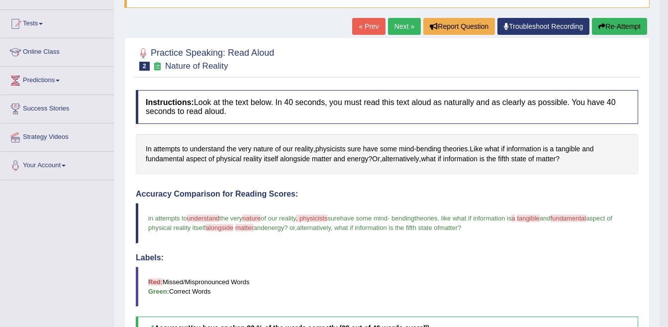
click at [365, 26] on link "« Prev" at bounding box center [368, 26] width 33 height 17
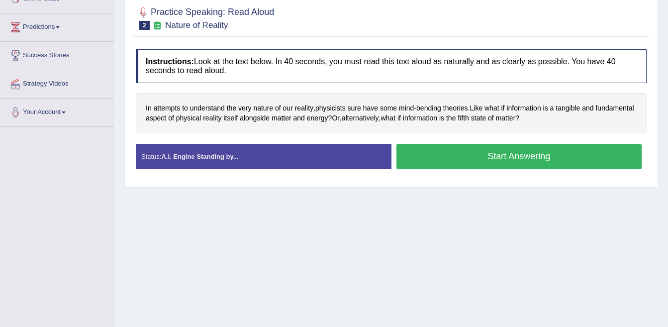
drag, startPoint x: 438, startPoint y: 150, endPoint x: 431, endPoint y: 148, distance: 7.4
click at [438, 151] on button "Start Answering" at bounding box center [519, 156] width 246 height 25
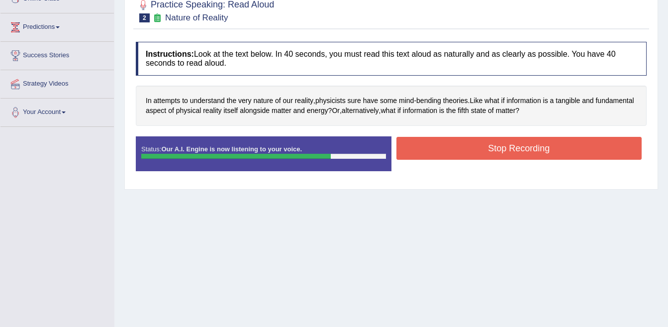
click at [528, 151] on button "Stop Recording" at bounding box center [519, 148] width 246 height 23
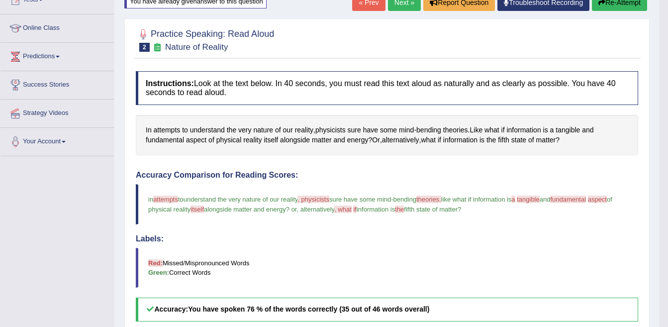
scroll to position [99, 0]
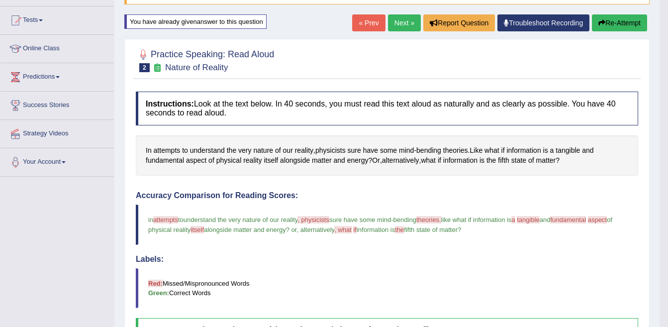
click at [402, 21] on link "Next »" at bounding box center [404, 22] width 33 height 17
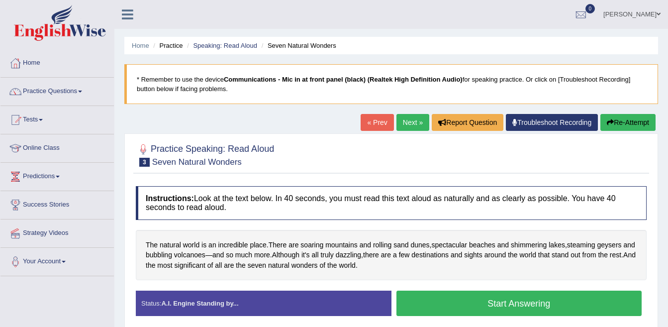
drag, startPoint x: 455, startPoint y: 301, endPoint x: 444, endPoint y: 296, distance: 12.2
click at [455, 302] on button "Start Answering" at bounding box center [519, 302] width 246 height 25
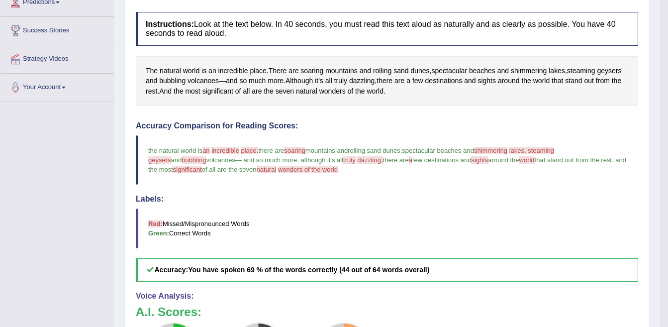
scroll to position [298, 0]
